Goal: Task Accomplishment & Management: Manage account settings

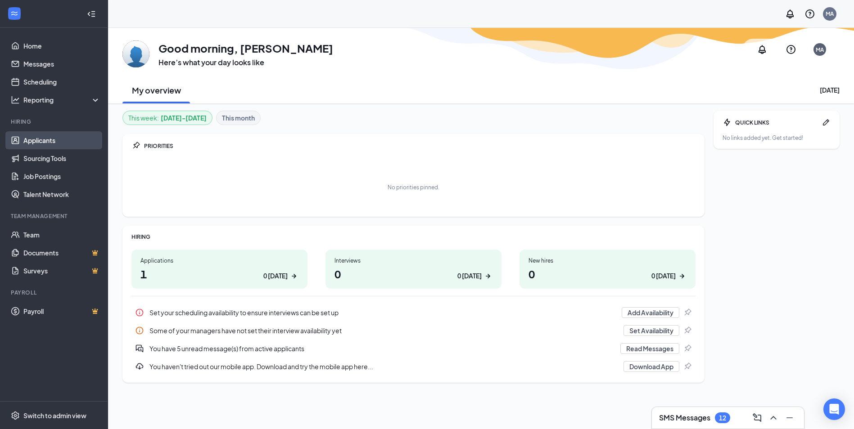
click at [25, 138] on link "Applicants" at bounding box center [61, 140] width 77 height 18
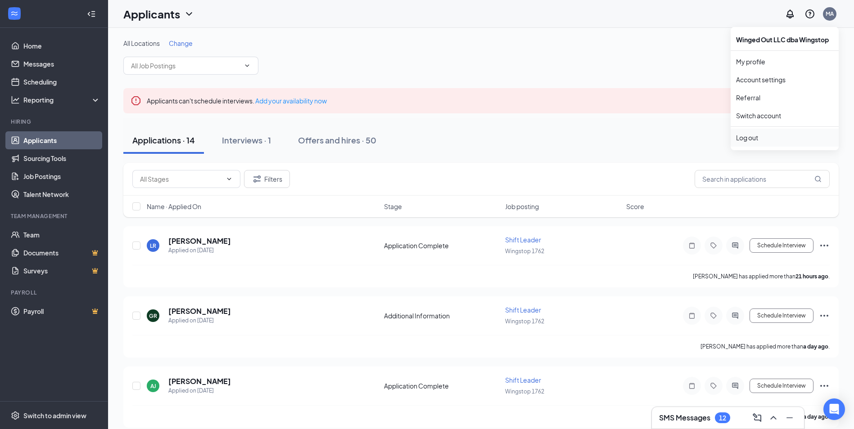
click at [753, 140] on div "Log out" at bounding box center [784, 137] width 97 height 9
